Goal: Information Seeking & Learning: Learn about a topic

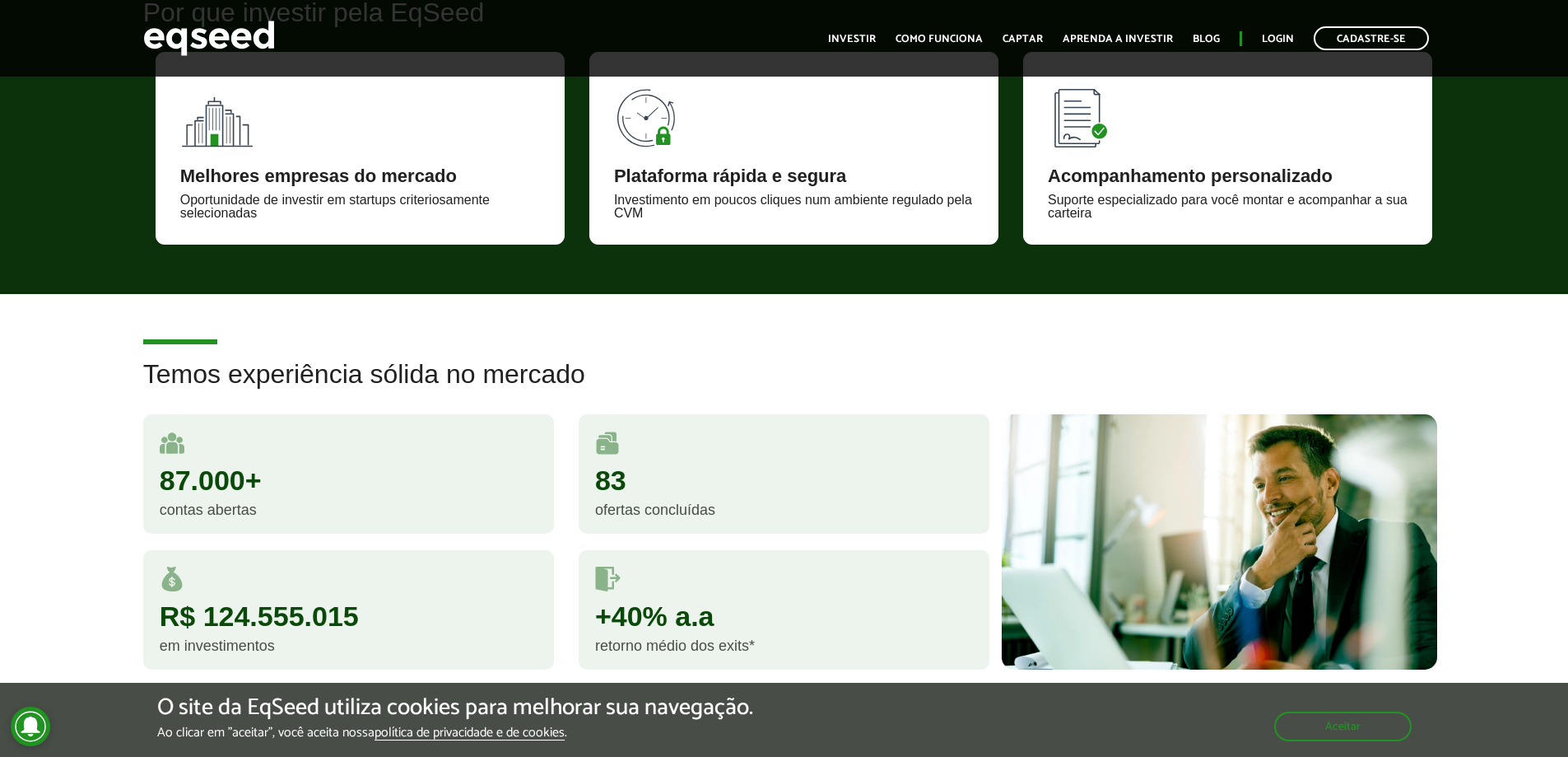
scroll to position [907, 0]
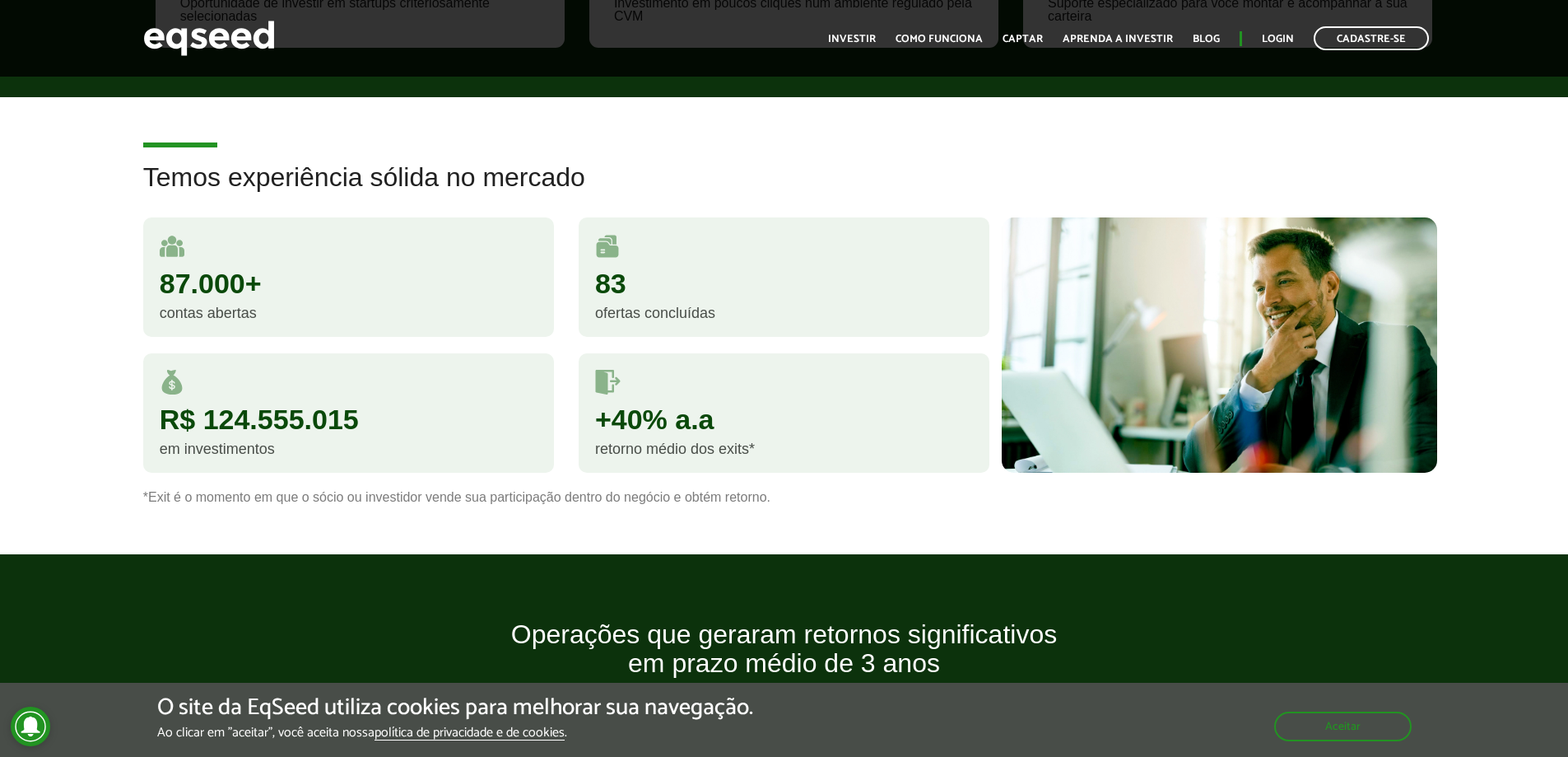
click at [421, 488] on div "R$ 124.555.015 em investimentos" at bounding box center [349, 421] width 436 height 136
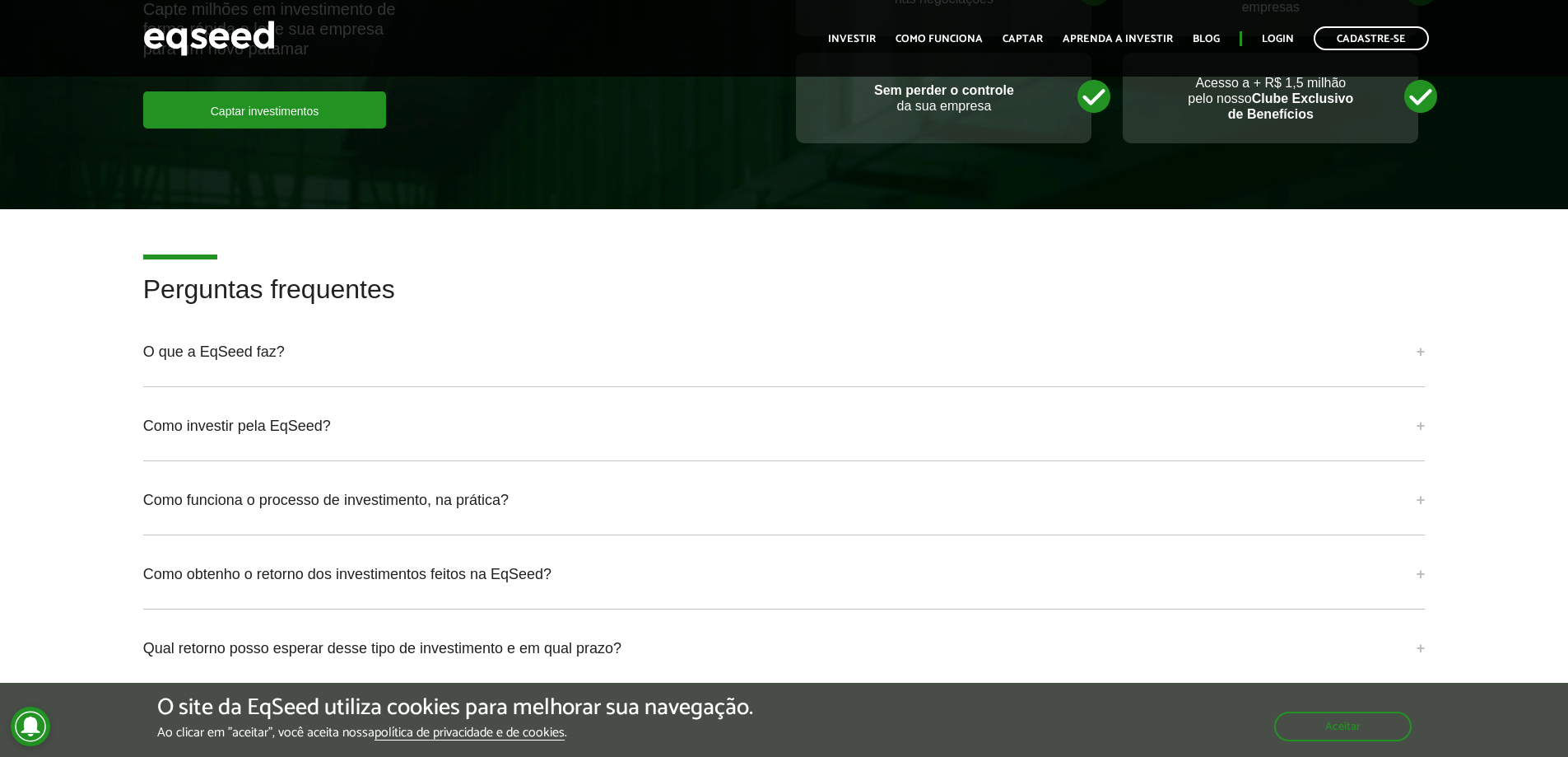
scroll to position [3367, 0]
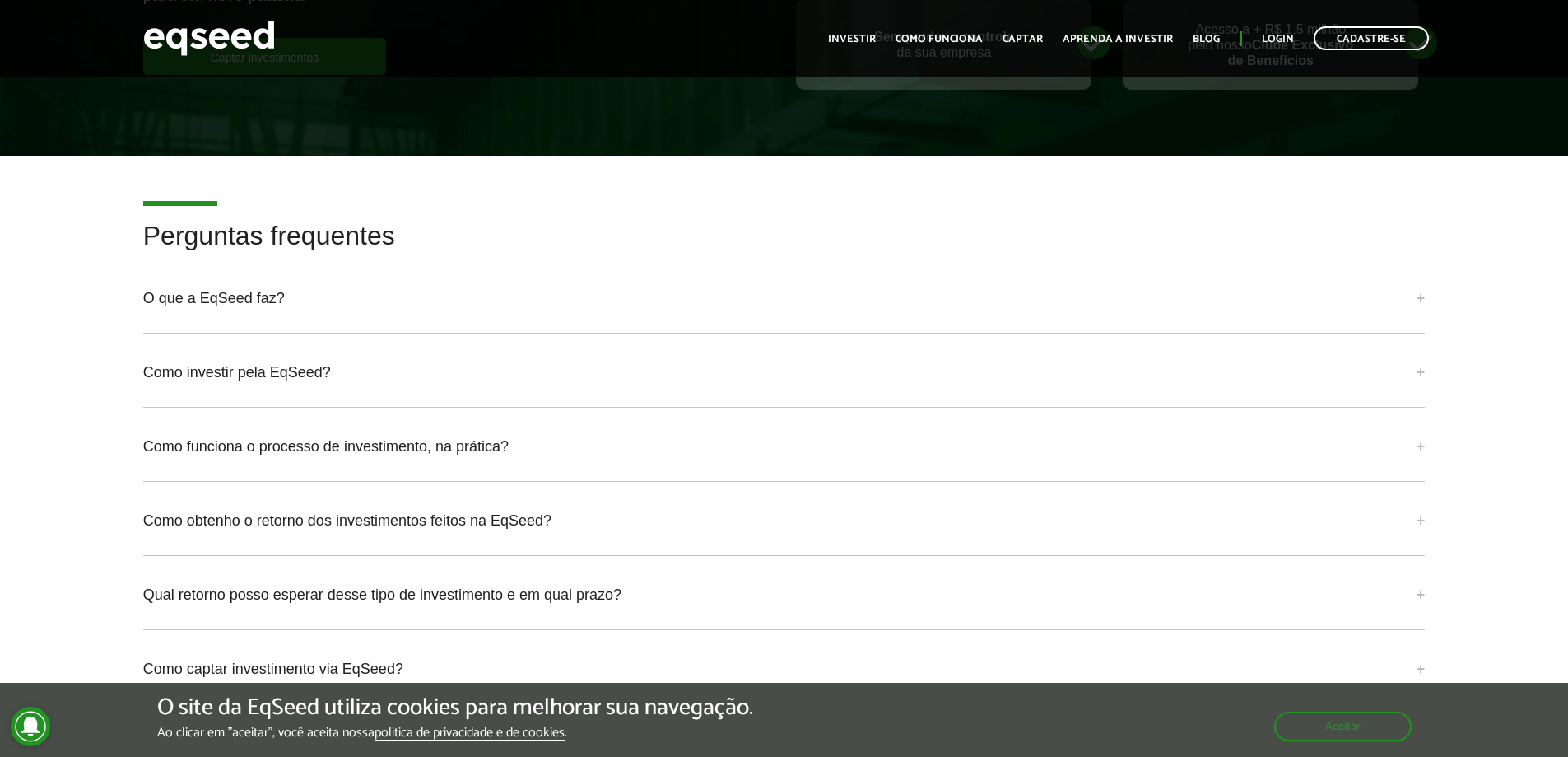
click at [188, 246] on h2 "Perguntas frequentes" at bounding box center [784, 248] width 1282 height 53
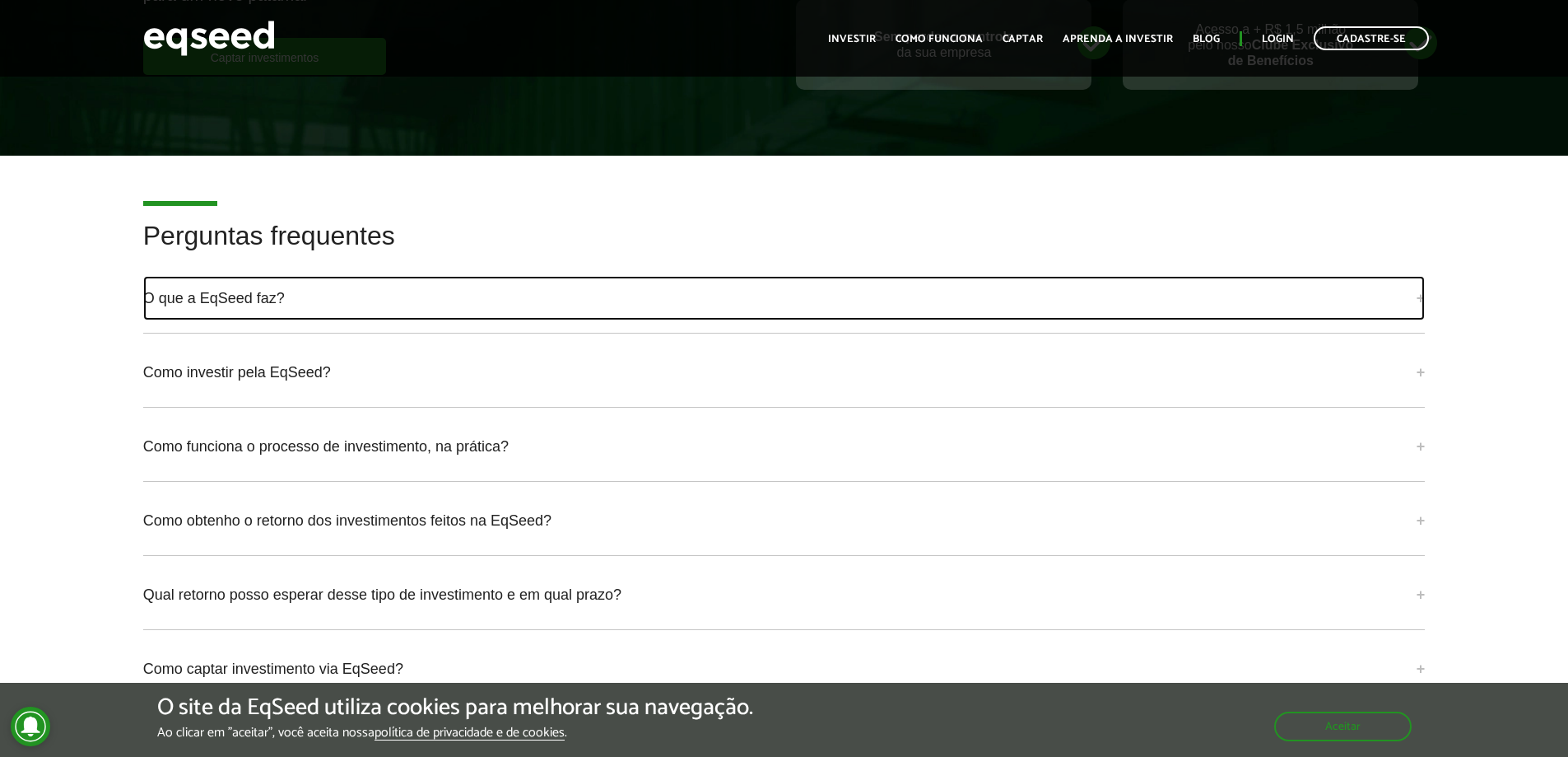
click at [215, 276] on link "O que a EqSeed faz?" at bounding box center [784, 297] width 1282 height 44
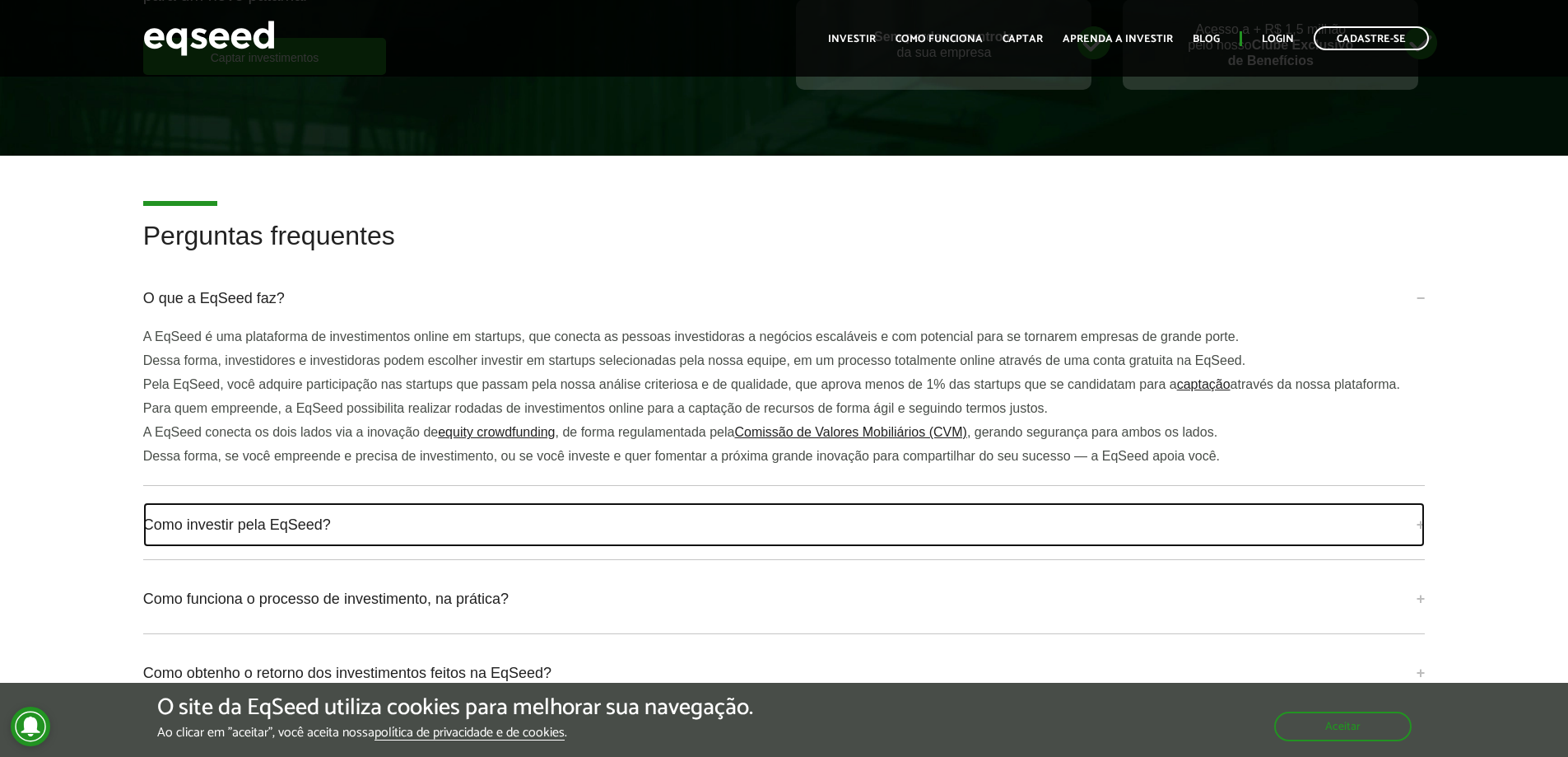
click at [242, 516] on link "Como investir pela EqSeed?" at bounding box center [784, 524] width 1282 height 44
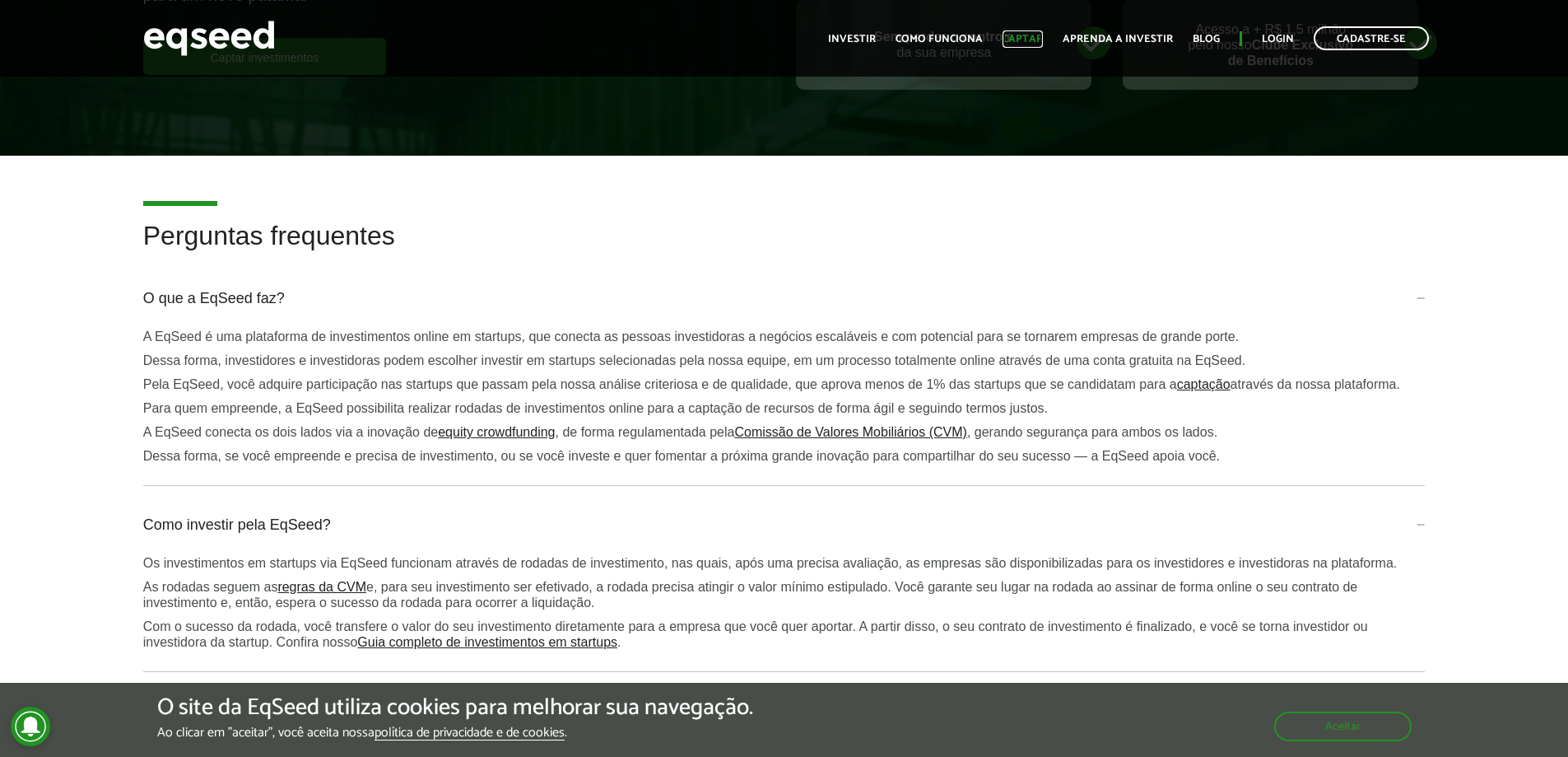
click at [1040, 38] on link "Captar" at bounding box center [1022, 39] width 41 height 11
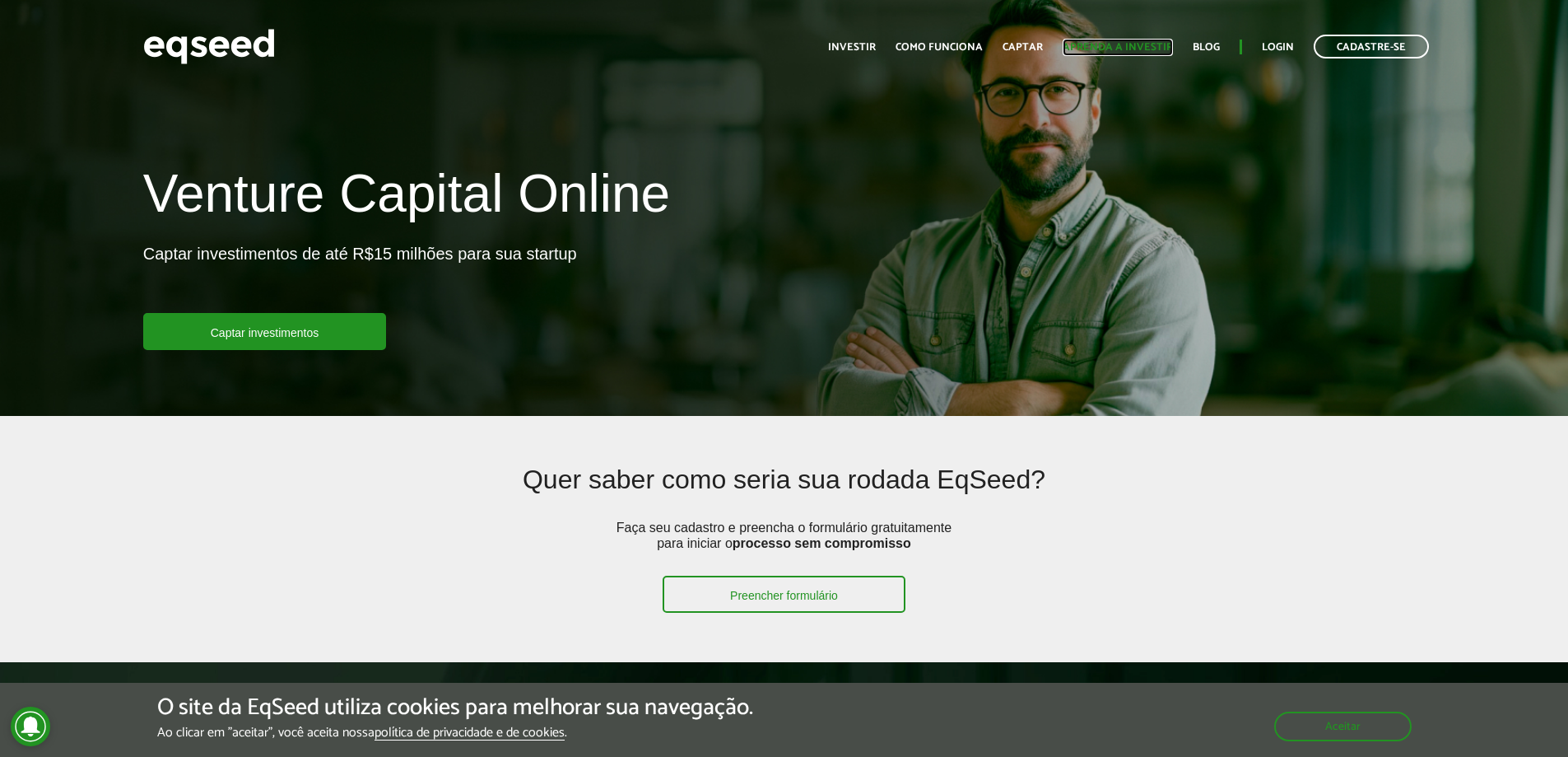
click at [1095, 46] on link "Aprenda a investir" at bounding box center [1118, 48] width 110 height 11
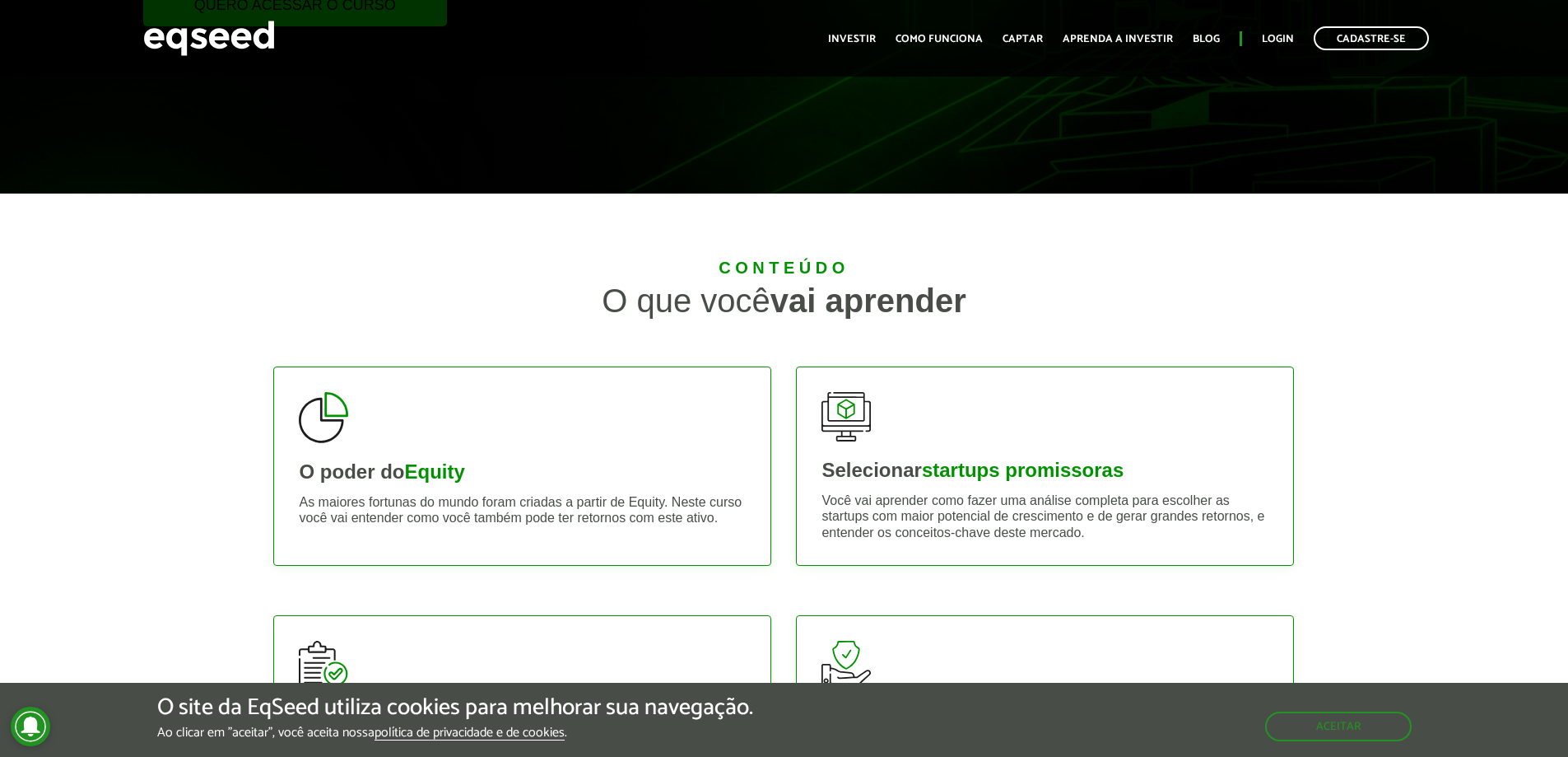
scroll to position [742, 0]
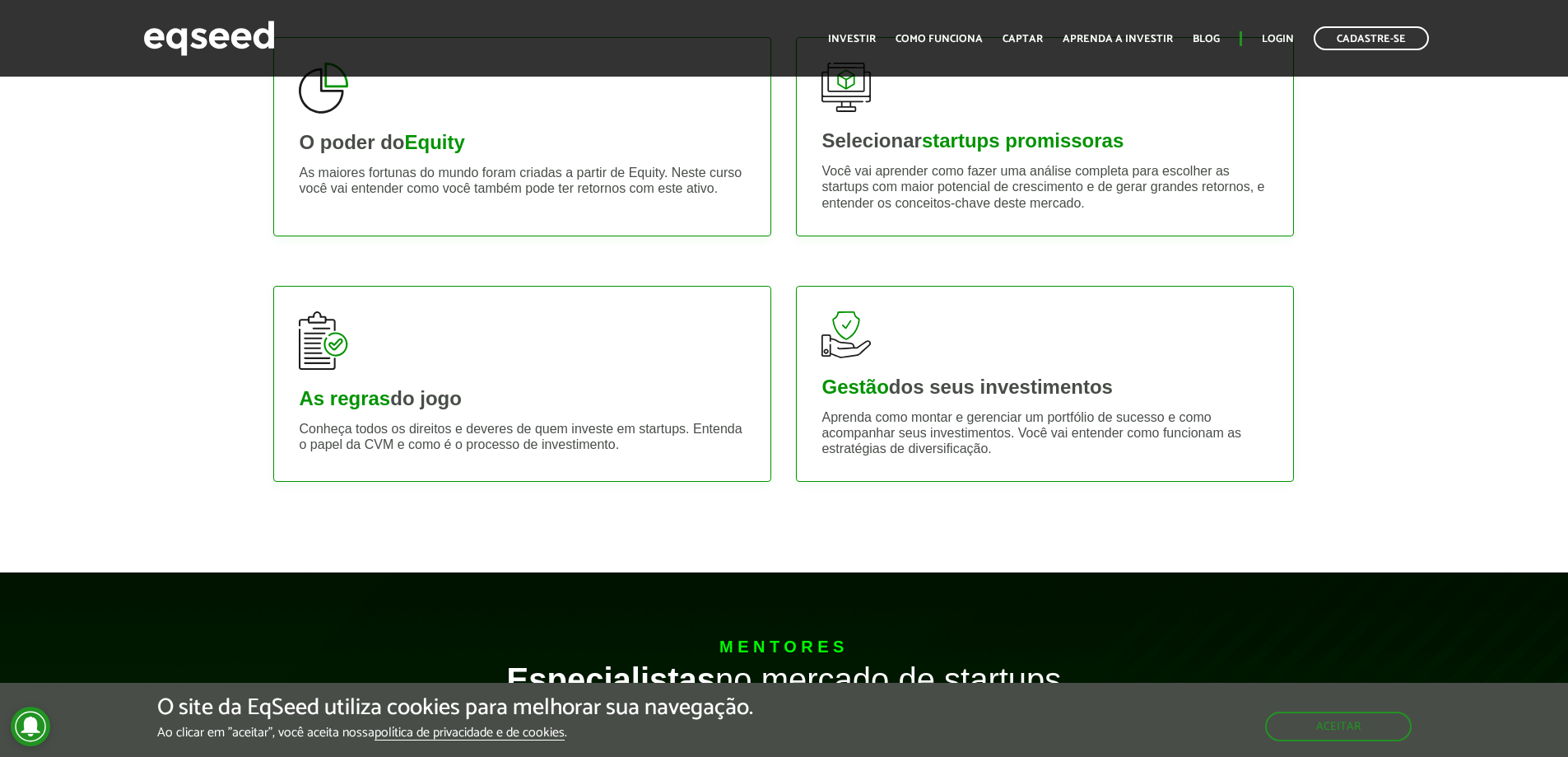
click at [462, 407] on div "As regras do jogo" at bounding box center [522, 398] width 447 height 20
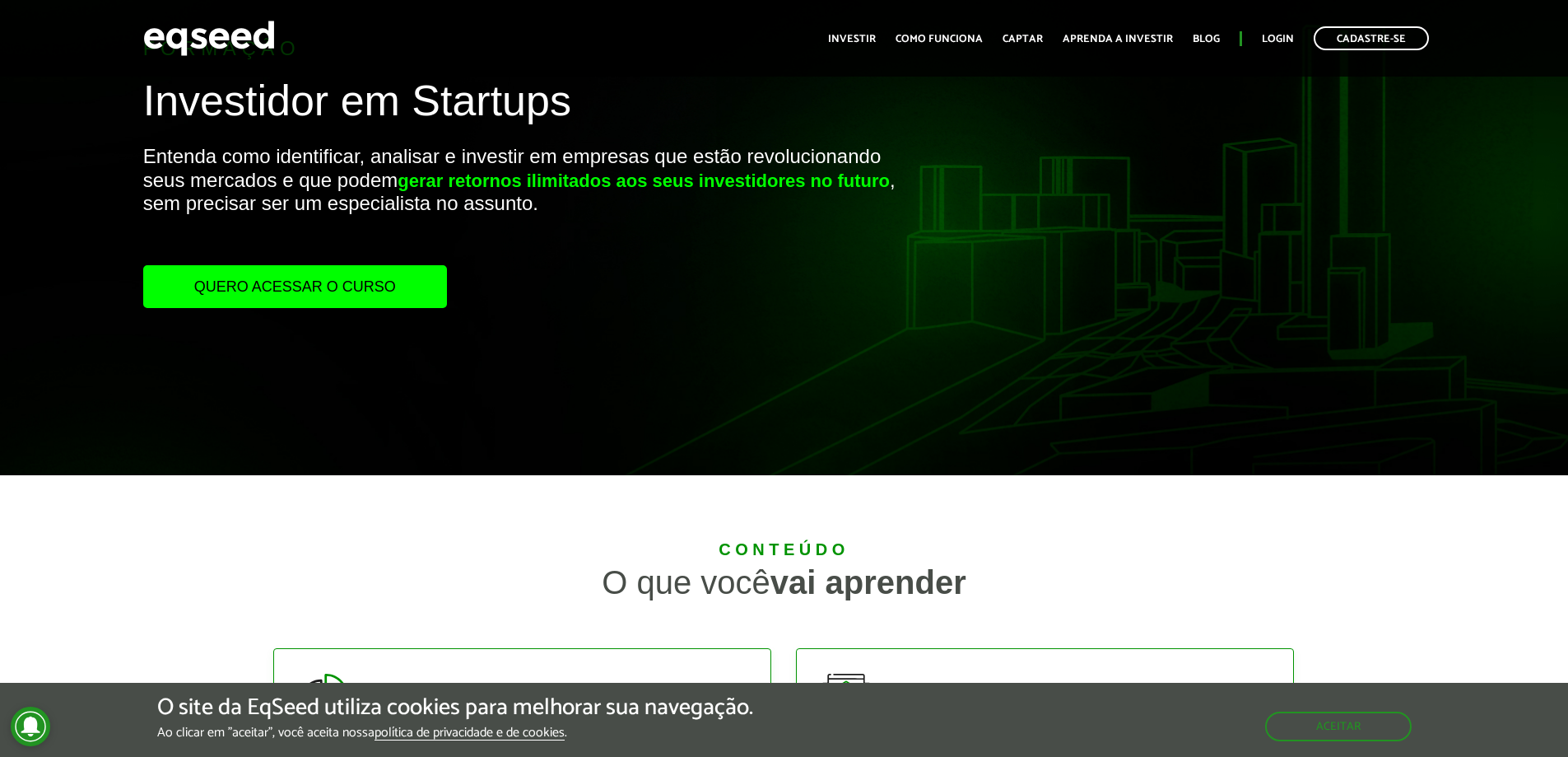
scroll to position [0, 0]
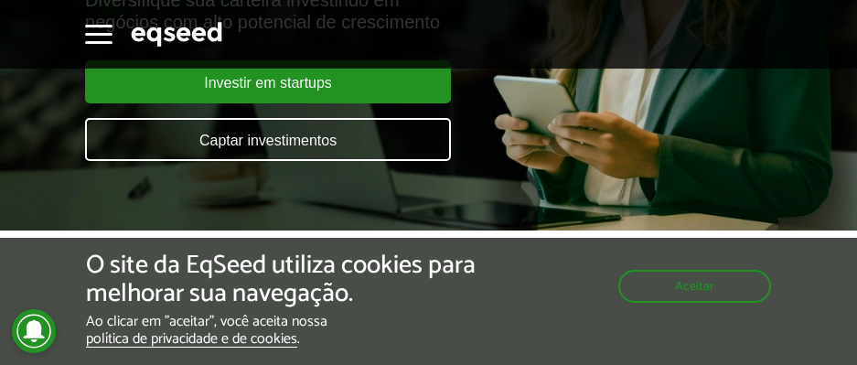
scroll to position [183, 0]
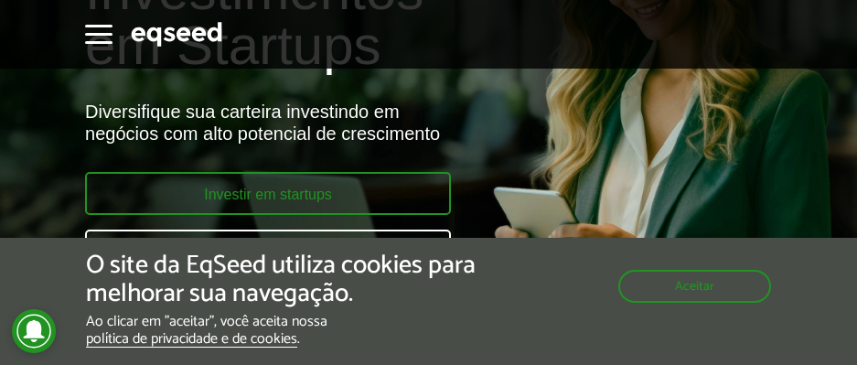
click at [300, 182] on link "Investir em startups" at bounding box center [268, 193] width 366 height 43
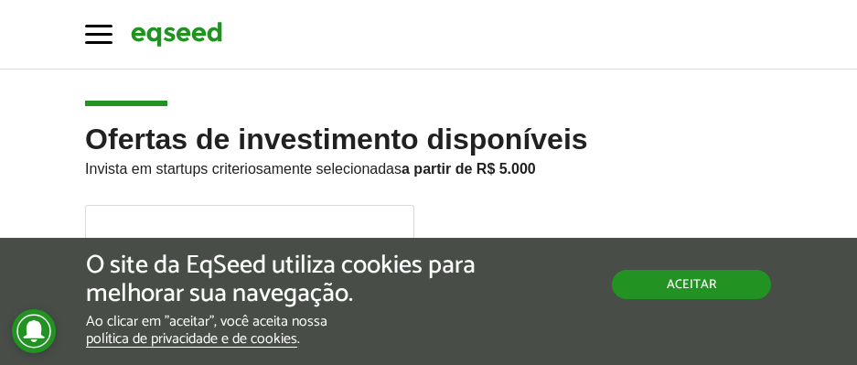
click at [708, 283] on button "Aceitar" at bounding box center [691, 284] width 159 height 29
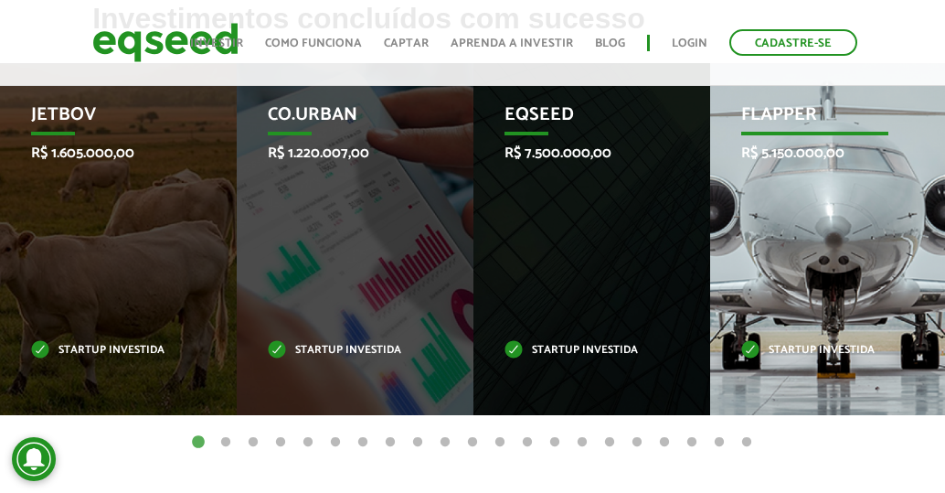
scroll to position [640, 0]
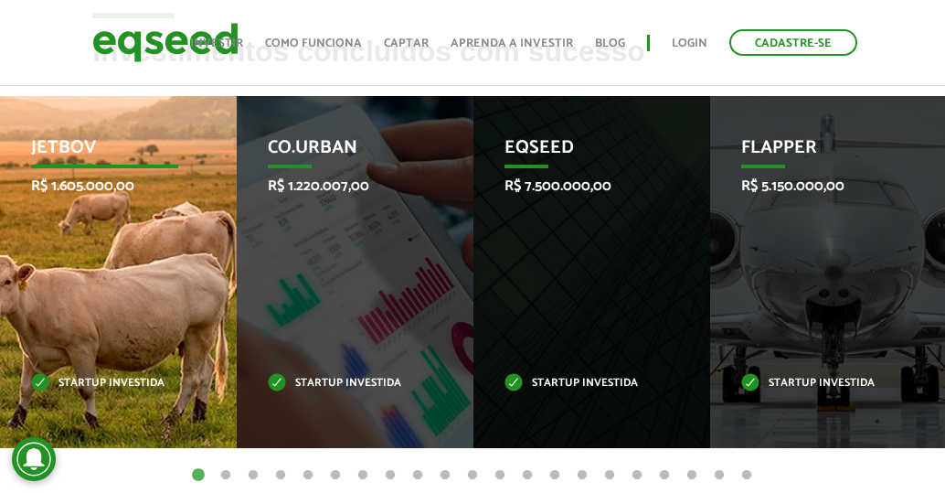
click at [68, 139] on p "JetBov" at bounding box center [104, 152] width 146 height 31
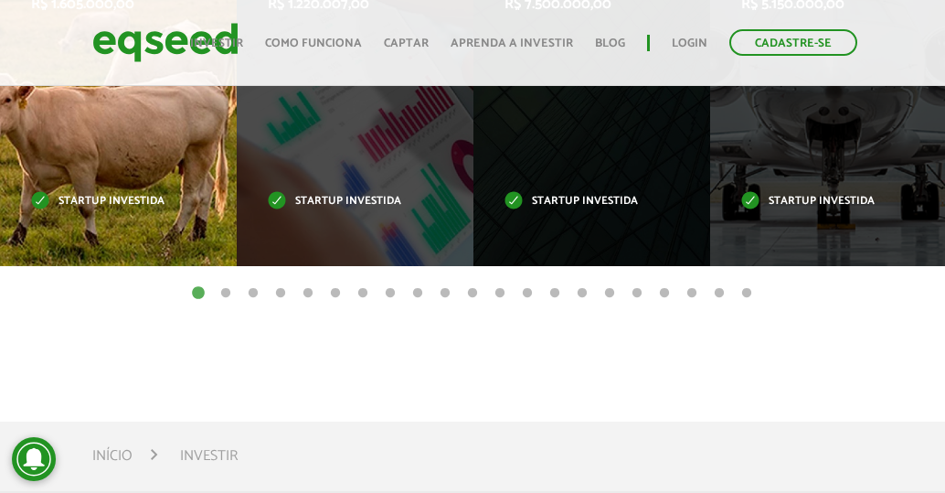
scroll to position [823, 0]
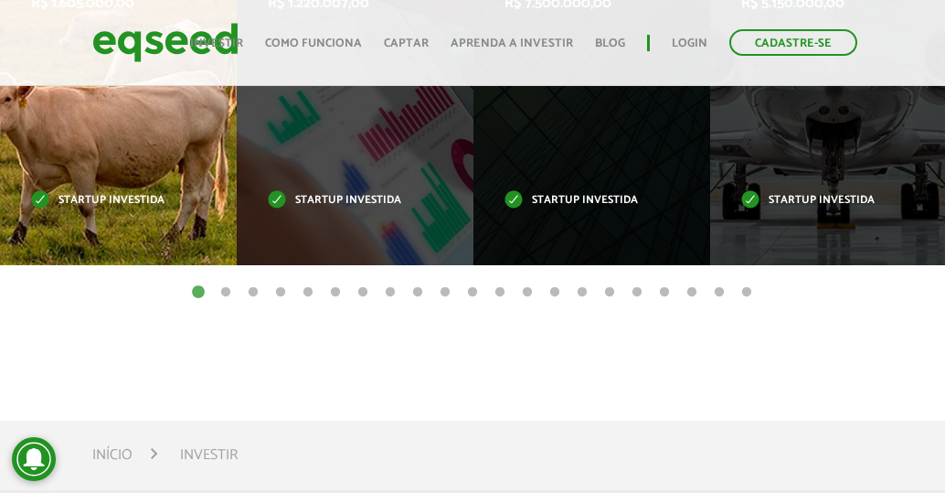
click at [80, 201] on p "Startup investida" at bounding box center [104, 201] width 146 height 10
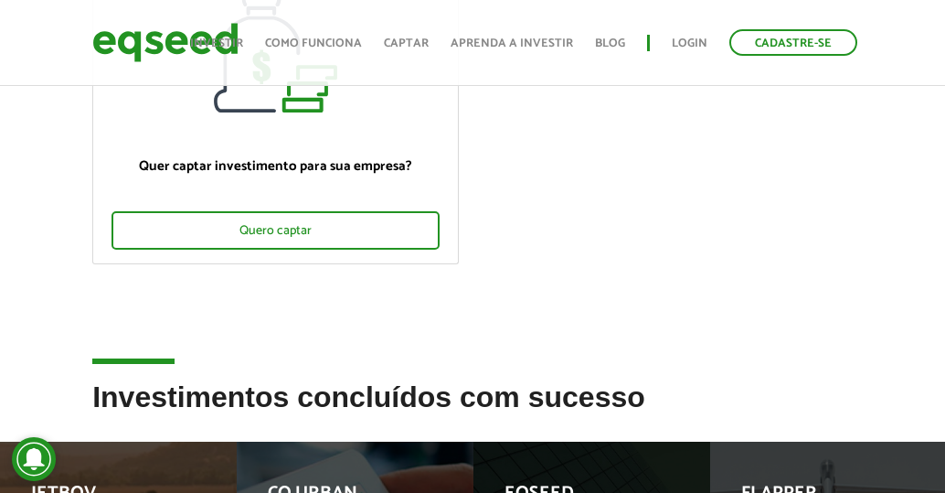
scroll to position [183, 0]
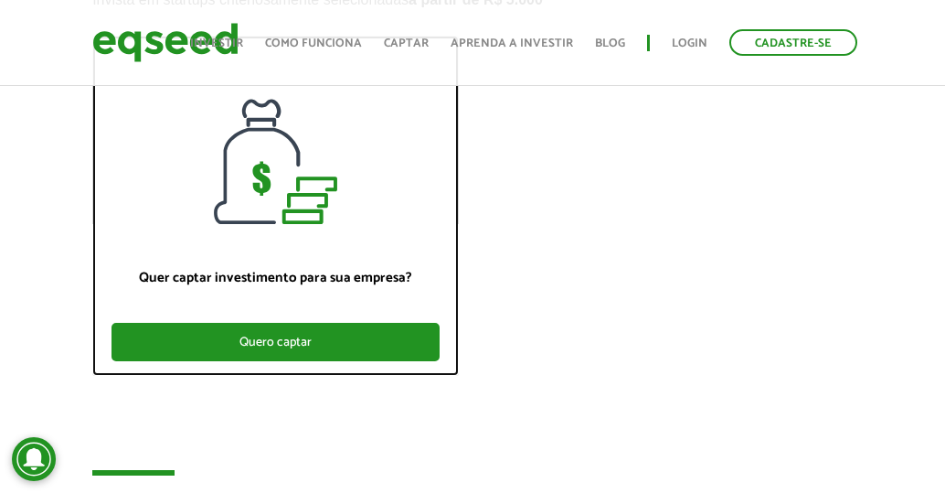
click at [268, 356] on div "Quero captar" at bounding box center [276, 342] width 328 height 38
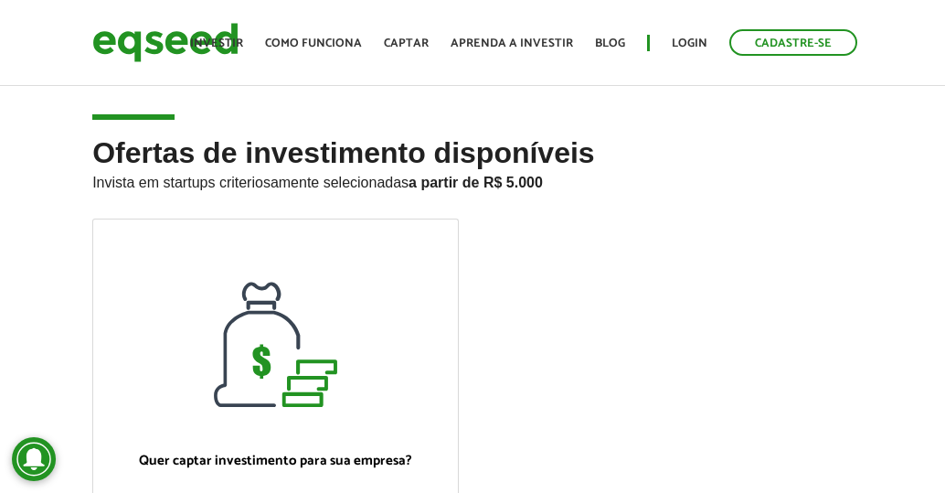
click at [534, 194] on h2 "Ofertas de investimento disponíveis Invista em startups criteriosamente selecio…" at bounding box center [472, 177] width 761 height 81
click at [542, 268] on ul "Quer captar investimento para sua empresa? Quero captar" at bounding box center [473, 403] width 788 height 371
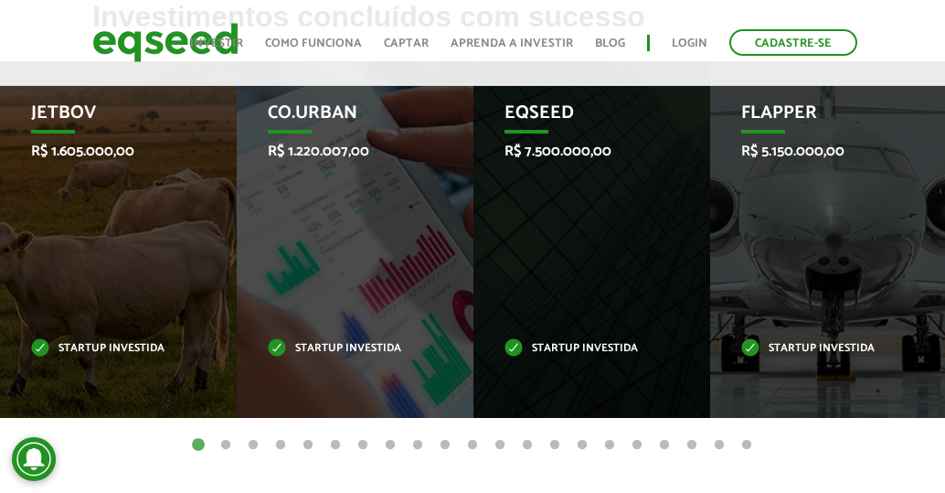
scroll to position [731, 0]
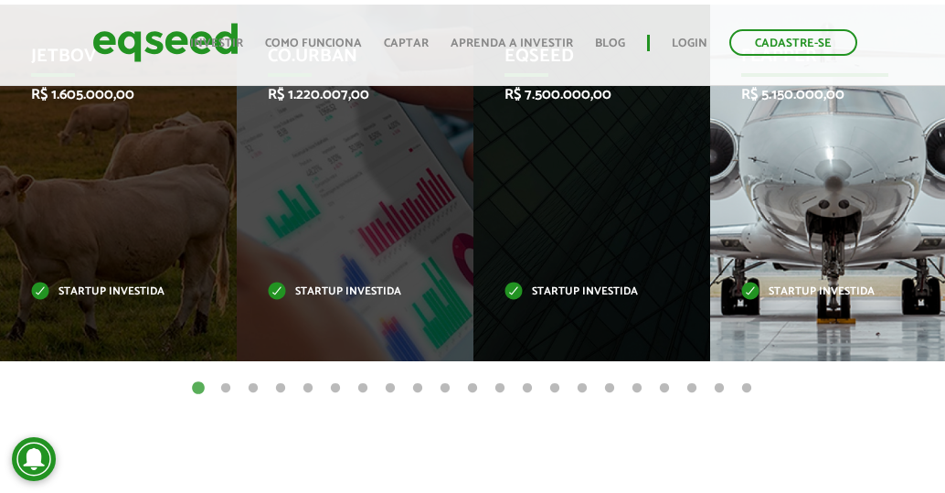
click at [778, 277] on div "Flapper R$ 5.150.000,00 Startup investida" at bounding box center [814, 183] width 209 height 357
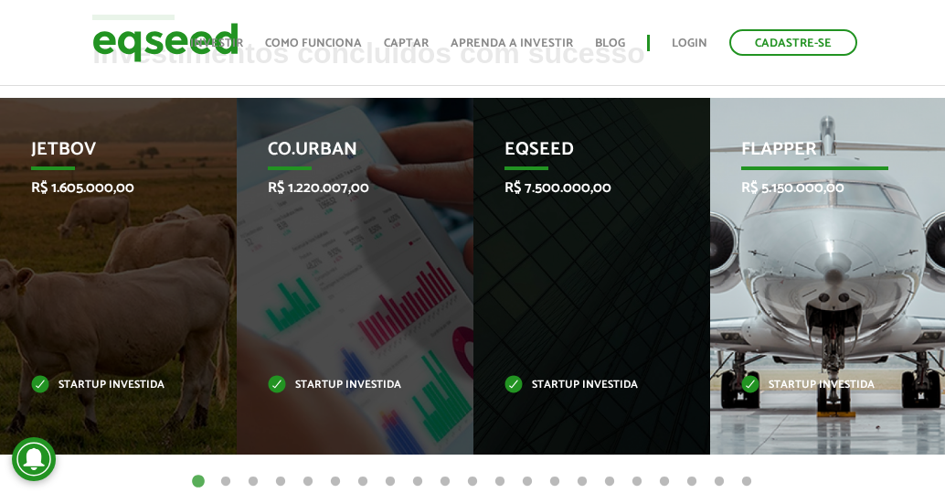
scroll to position [548, 0]
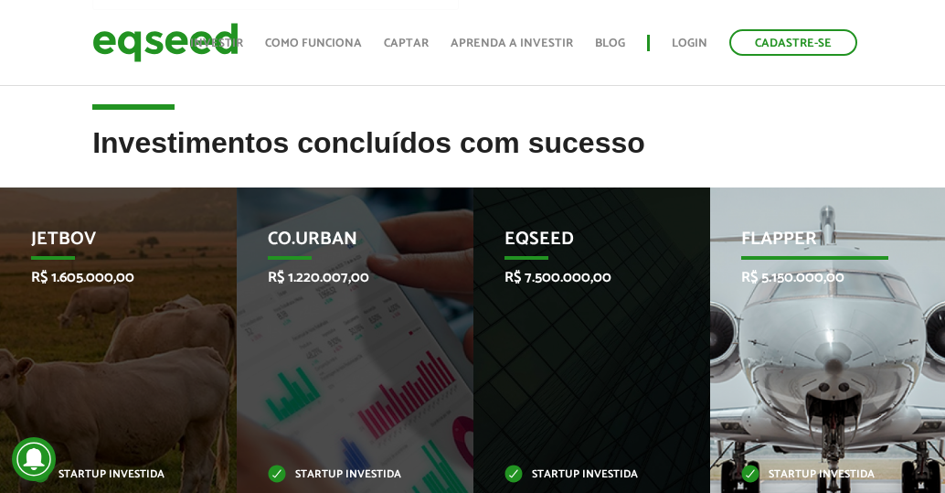
click at [782, 250] on p "Flapper" at bounding box center [814, 244] width 146 height 31
click at [788, 240] on p "Flapper" at bounding box center [814, 244] width 146 height 31
drag, startPoint x: 787, startPoint y: 421, endPoint x: 793, endPoint y: 443, distance: 22.9
click at [787, 424] on div "Flapper R$ 5.150.000,00 Startup investida" at bounding box center [814, 365] width 209 height 357
click at [794, 452] on div "Flapper R$ 5.150.000,00 Startup investida" at bounding box center [814, 365] width 209 height 357
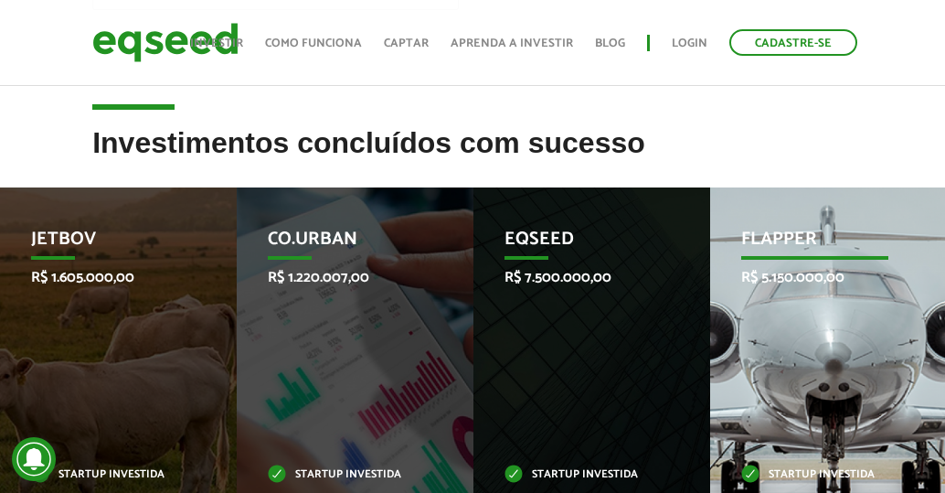
click at [794, 452] on div "Flapper R$ 5.150.000,00 Startup investida" at bounding box center [814, 365] width 209 height 357
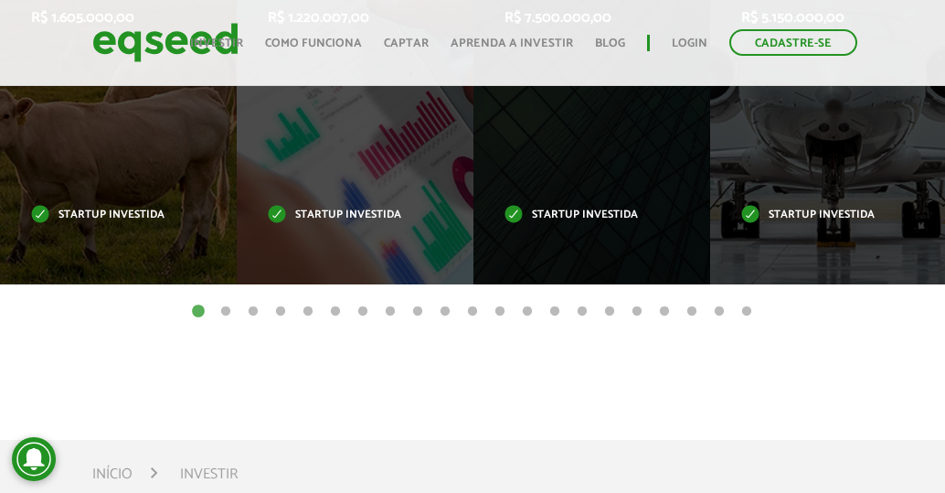
scroll to position [823, 0]
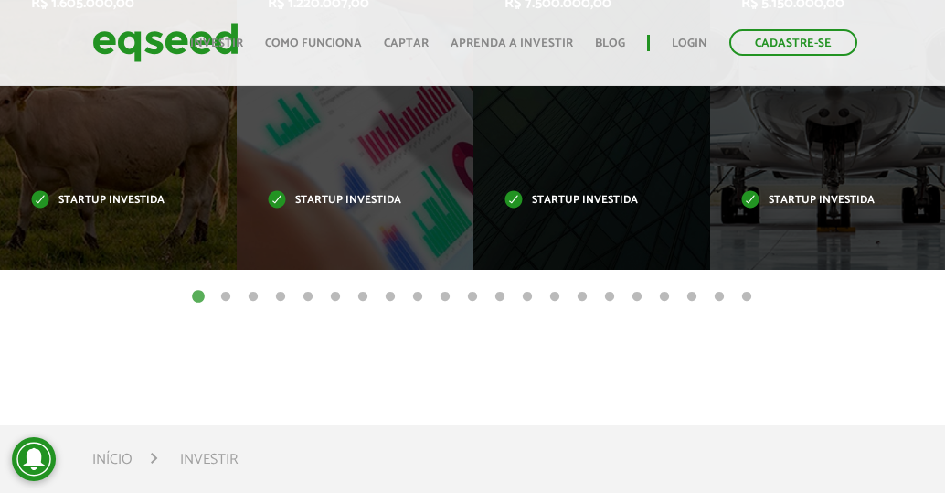
click at [520, 303] on button "13" at bounding box center [527, 297] width 18 height 18
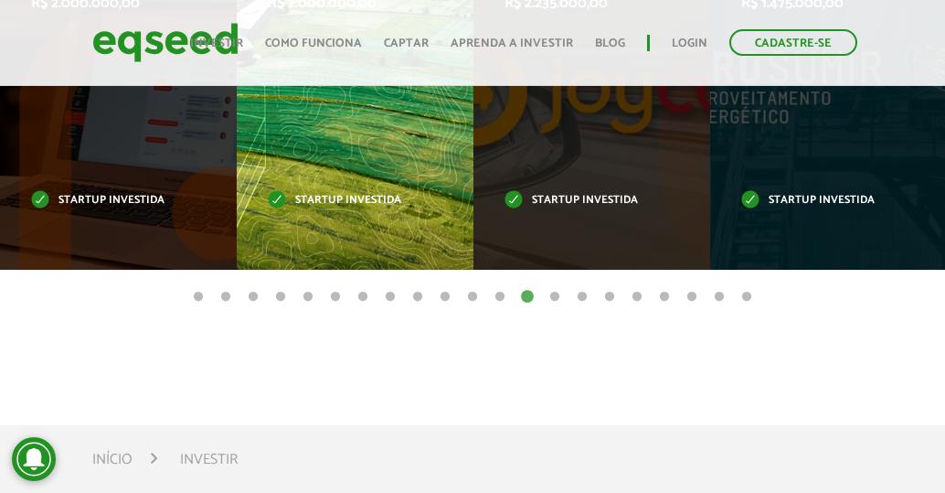
click at [391, 209] on div "HORUS R$ 2.000.000,00 Startup investida" at bounding box center [341, 91] width 209 height 357
click at [388, 203] on p "Startup investida" at bounding box center [341, 201] width 146 height 10
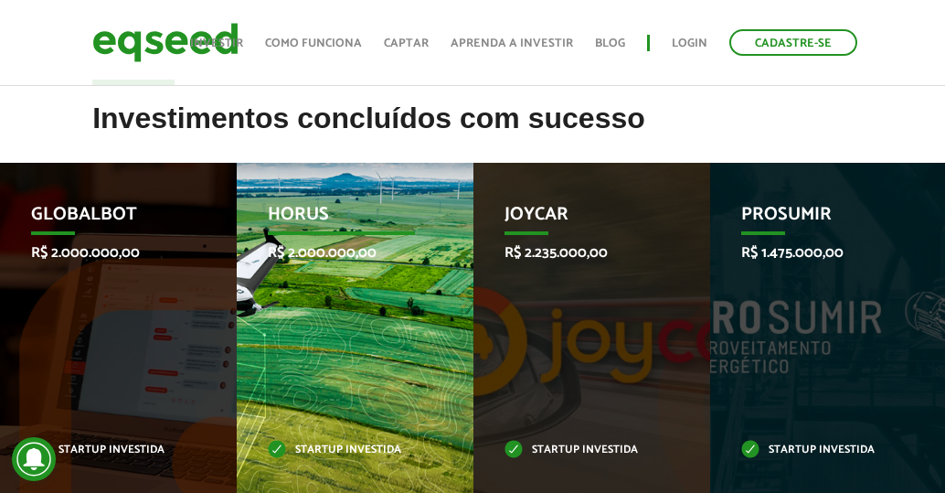
scroll to position [548, 0]
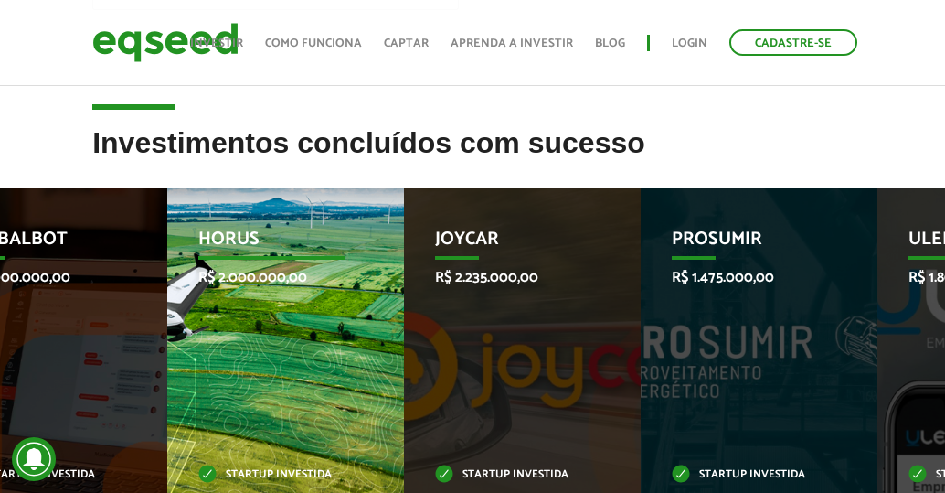
drag, startPoint x: 364, startPoint y: 230, endPoint x: 294, endPoint y: 235, distance: 69.6
click at [294, 235] on p "HORUS" at bounding box center [271, 244] width 146 height 31
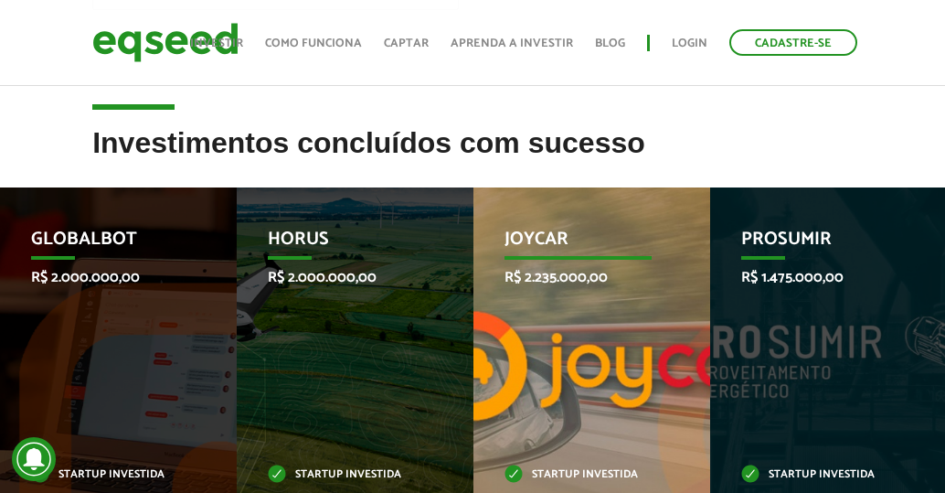
click at [489, 271] on div "Joycar R$ 2.235.000,00 Startup investida" at bounding box center [578, 365] width 209 height 357
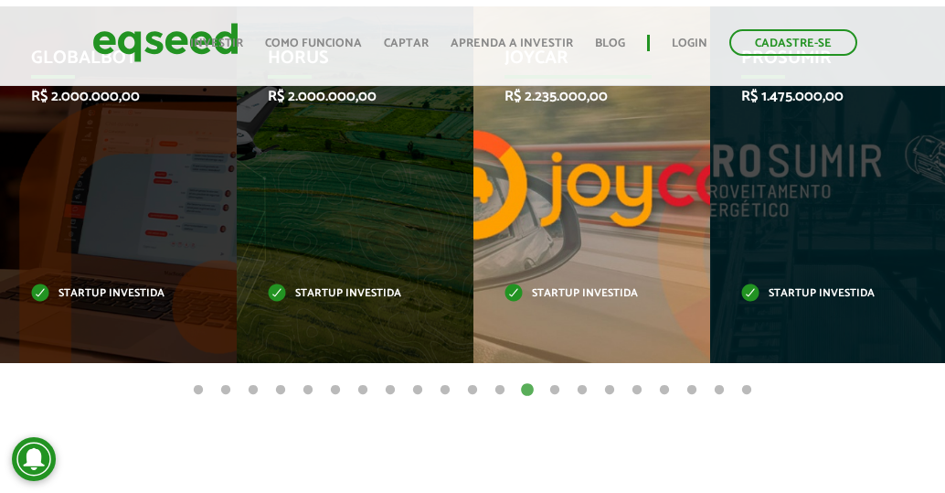
scroll to position [640, 0]
